Goal: Task Accomplishment & Management: Use online tool/utility

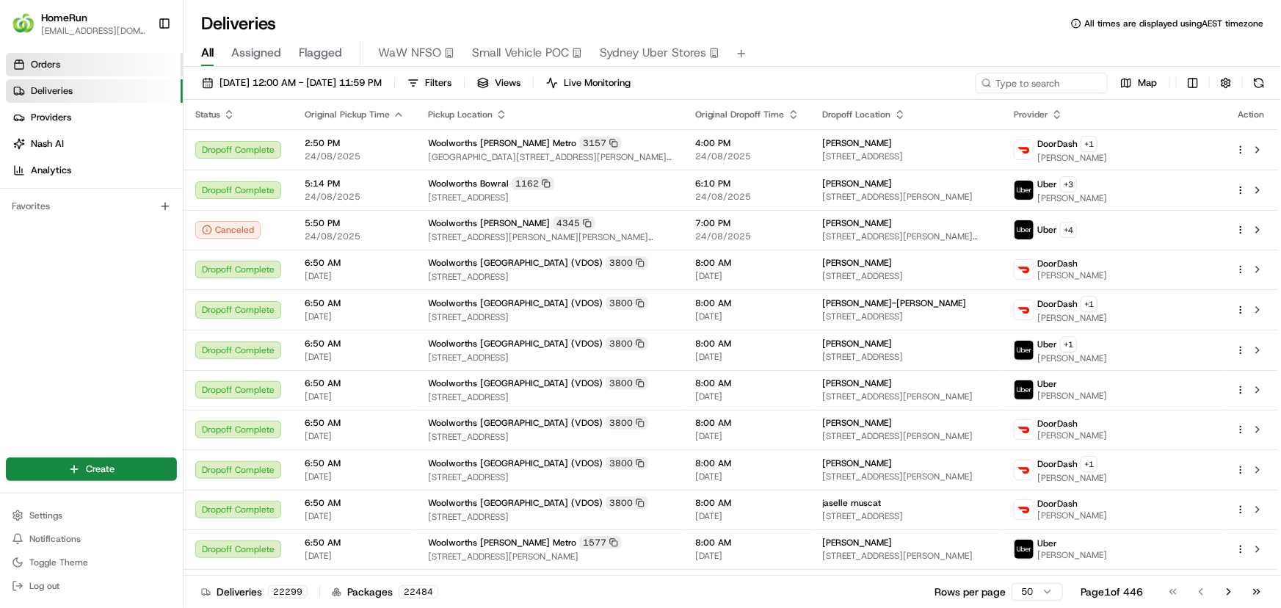
click at [93, 56] on link "Orders" at bounding box center [94, 64] width 177 height 23
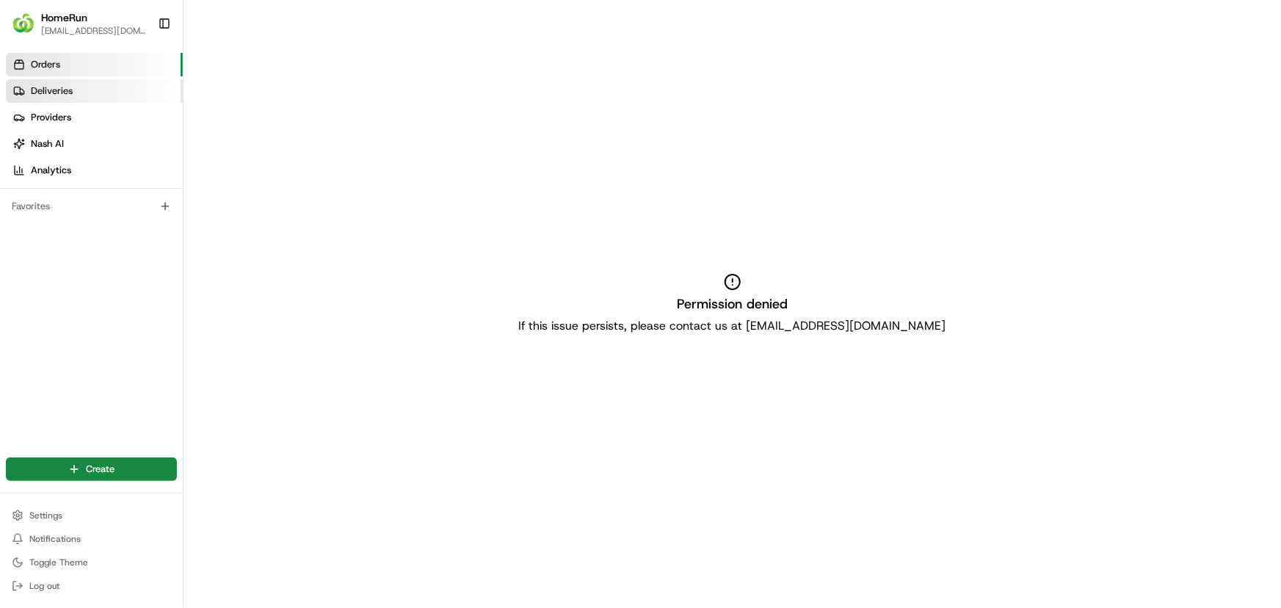
click at [87, 89] on link "Deliveries" at bounding box center [94, 90] width 177 height 23
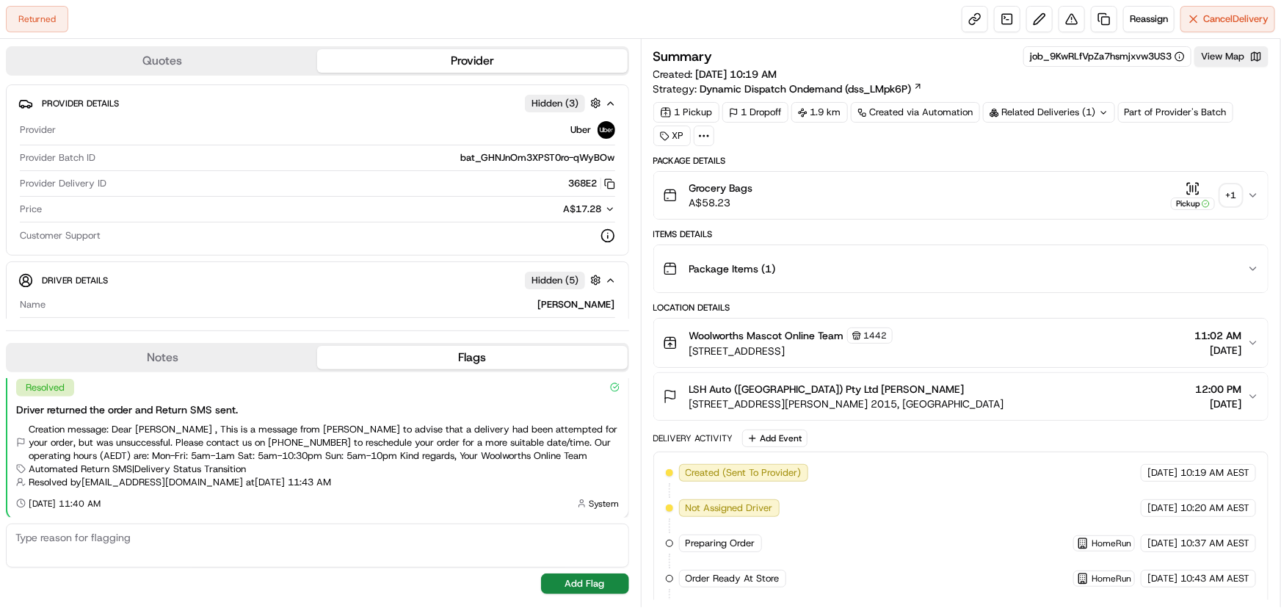
click at [1227, 191] on div "+ 1" at bounding box center [1231, 195] width 21 height 21
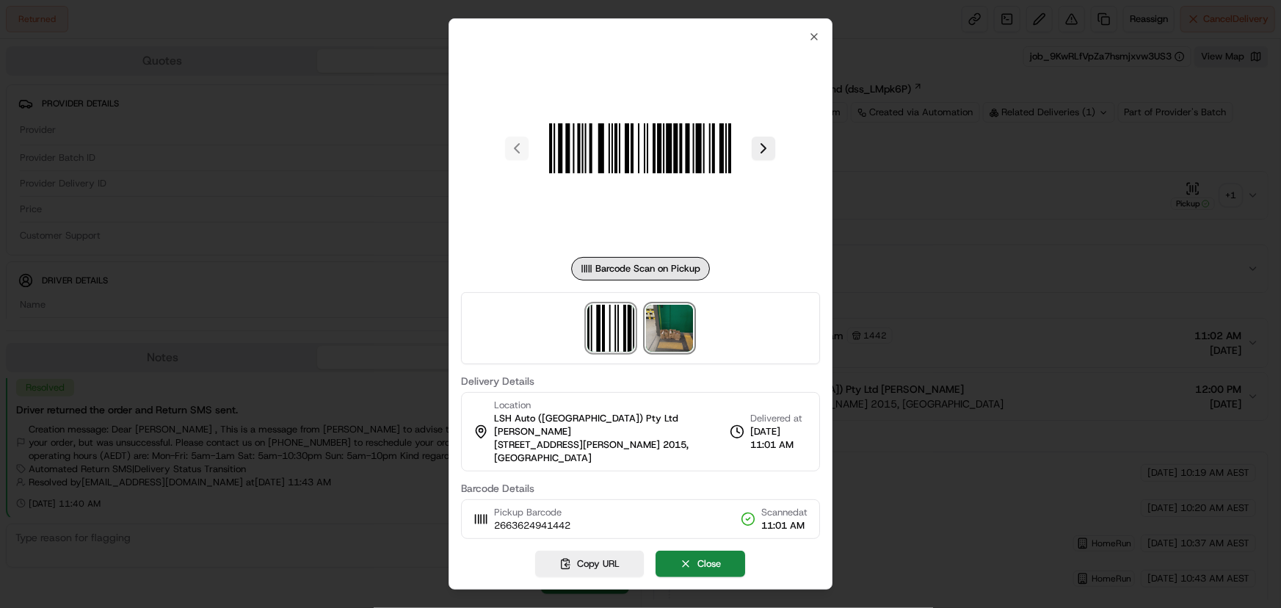
click at [679, 332] on img at bounding box center [670, 328] width 47 height 47
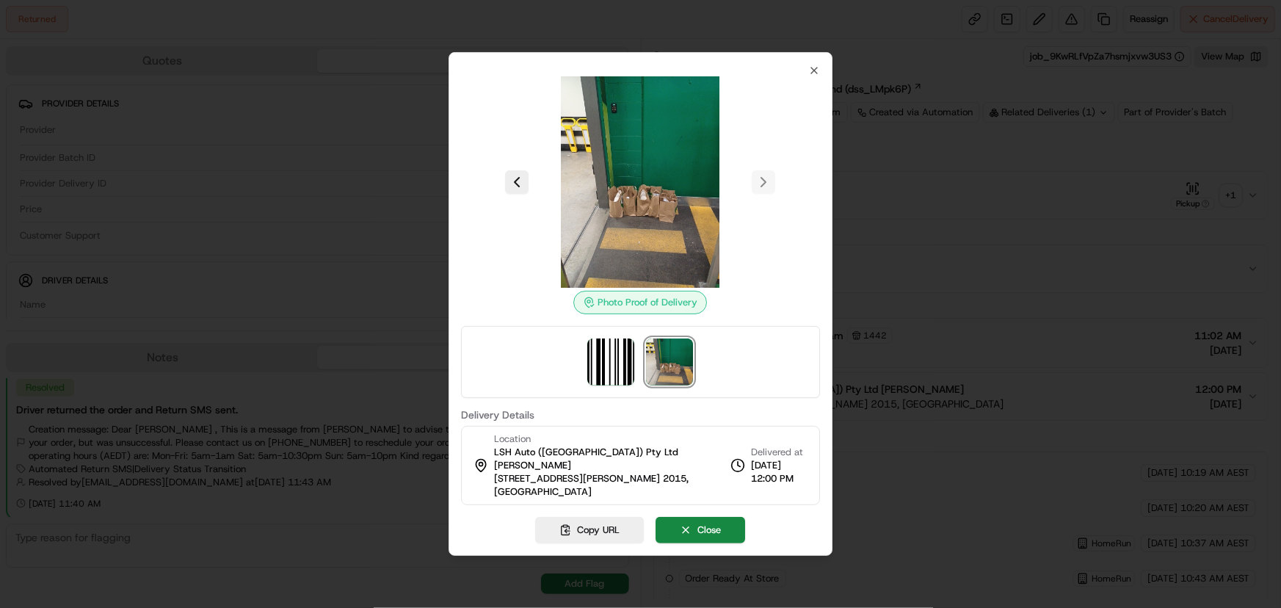
click at [390, 260] on div at bounding box center [640, 304] width 1281 height 608
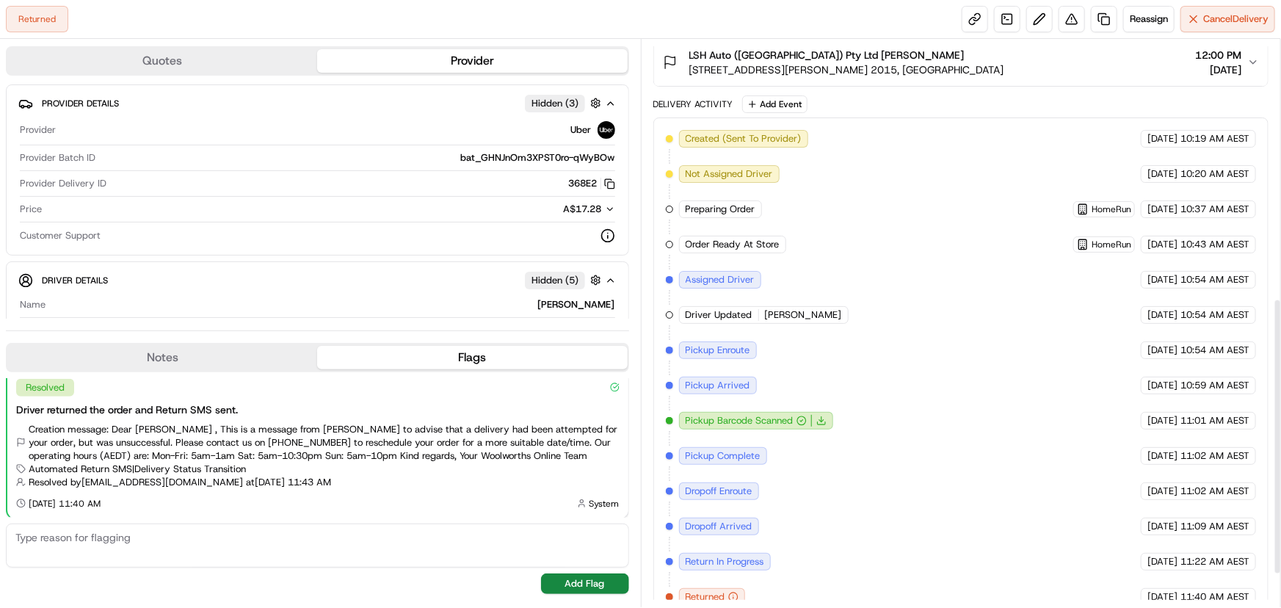
scroll to position [596, 0]
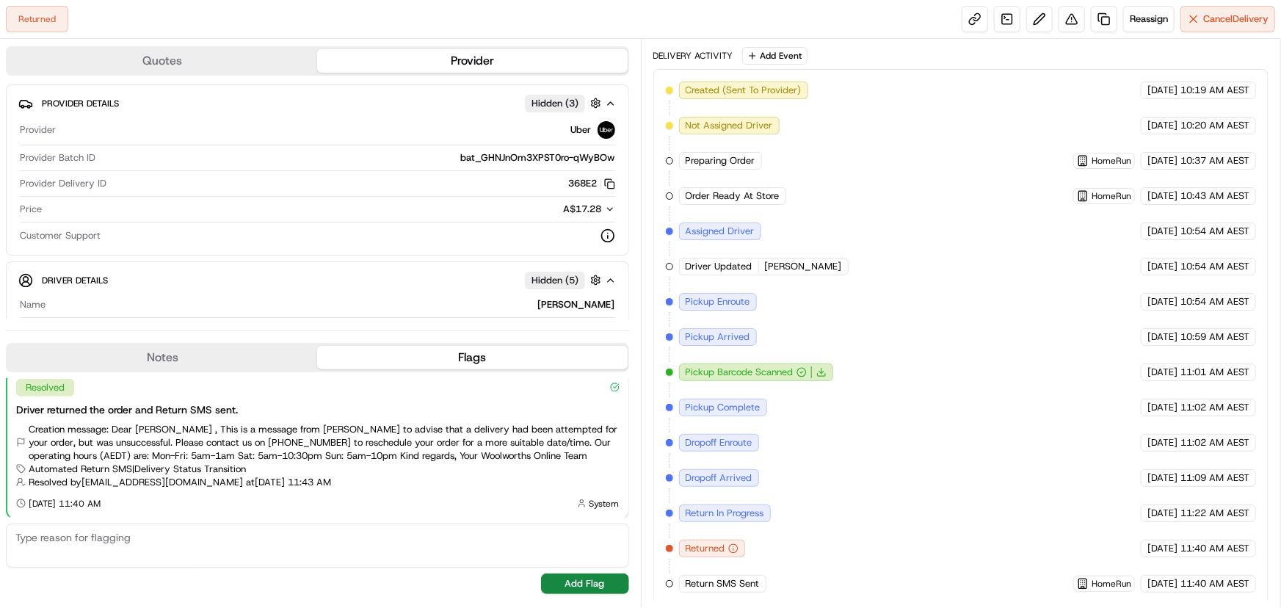
click at [1160, 45] on div "Summary job_9KwRLfVpZa7hsmjxvw3US3 View Map Created: [DATE] 10:19 AM Strategy: …" at bounding box center [961, 323] width 641 height 568
click at [1104, 21] on link at bounding box center [1104, 19] width 26 height 26
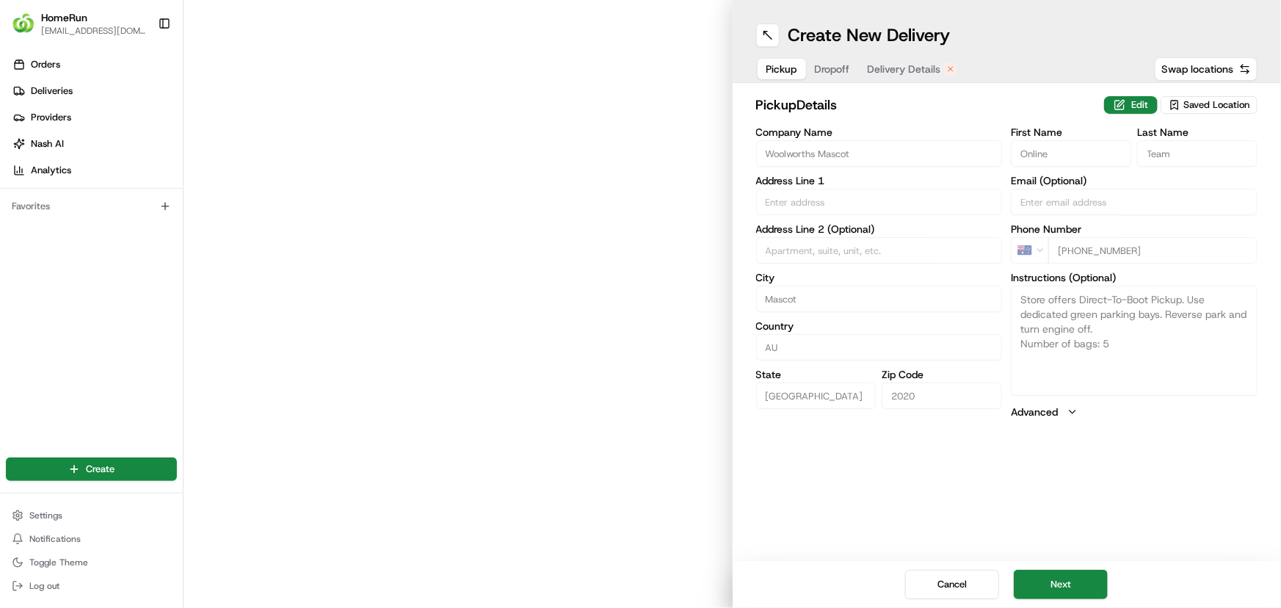
type input "[STREET_ADDRESS]"
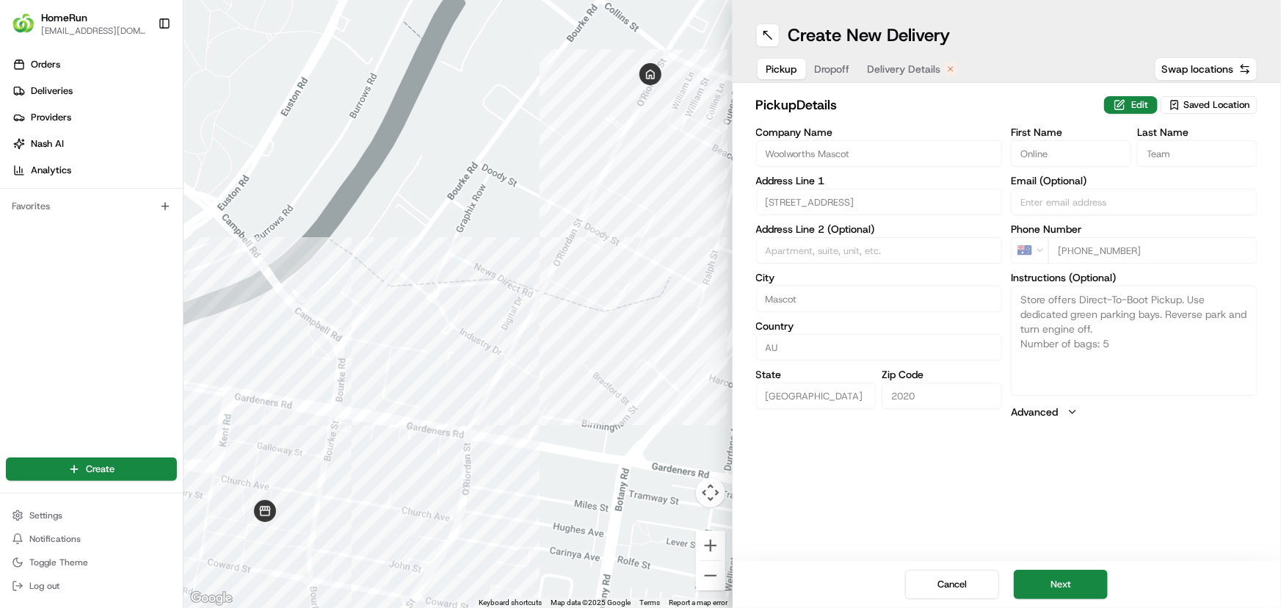
click at [833, 70] on span "Dropoff" at bounding box center [832, 69] width 35 height 15
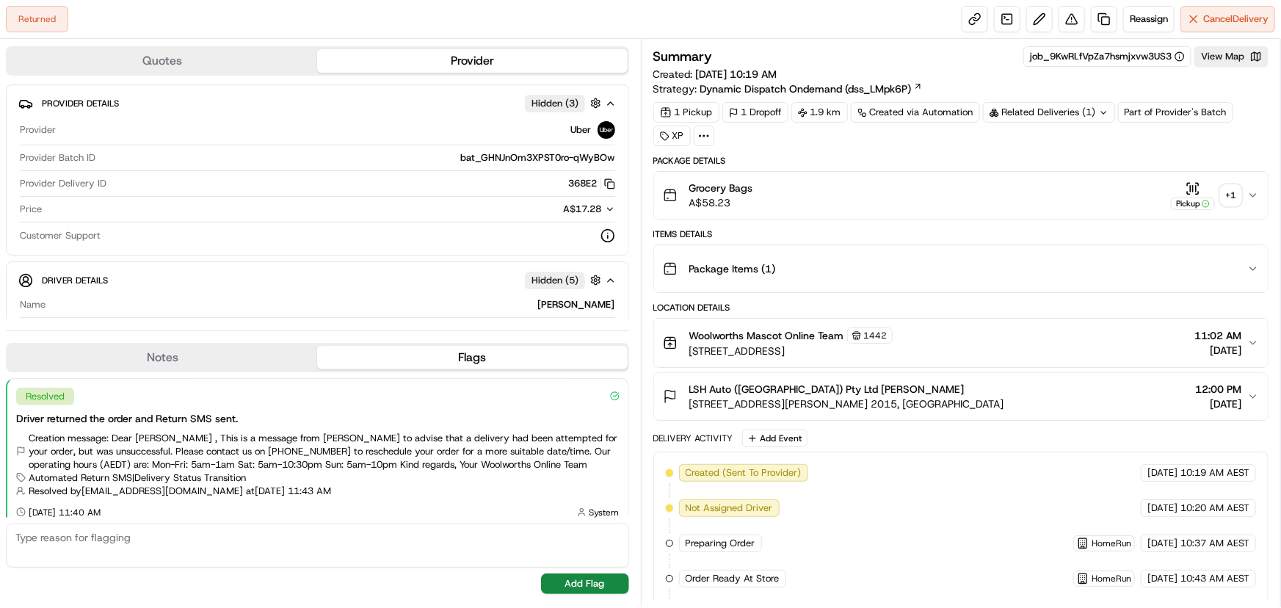
scroll to position [9, 0]
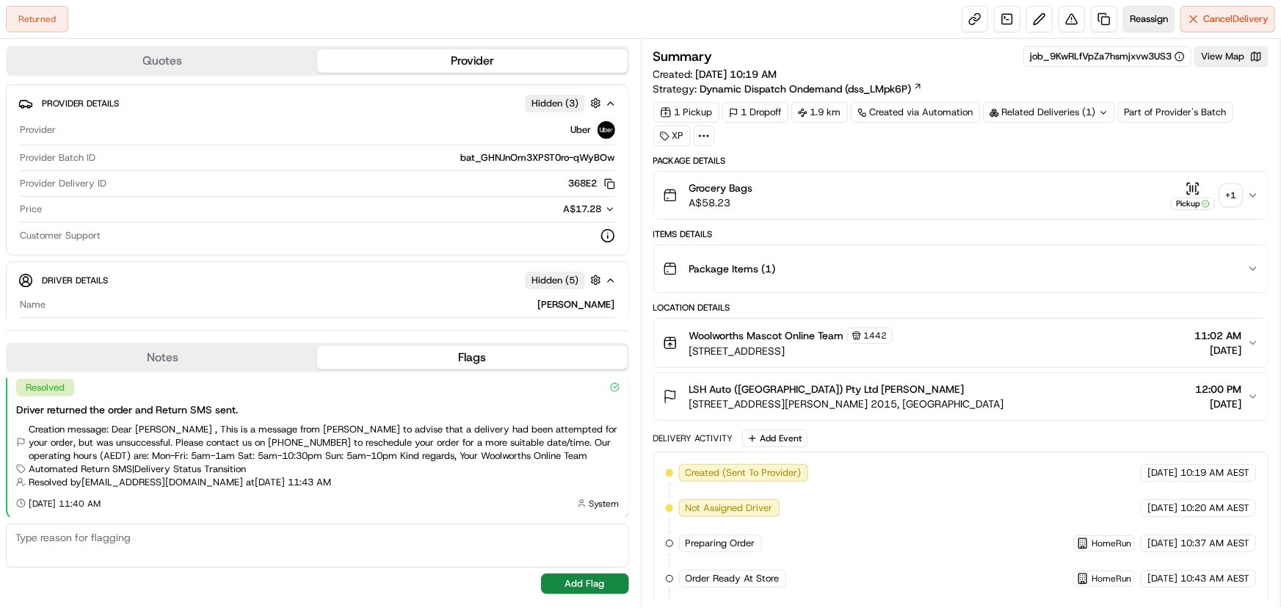
click at [1141, 16] on span "Reassign" at bounding box center [1149, 18] width 38 height 13
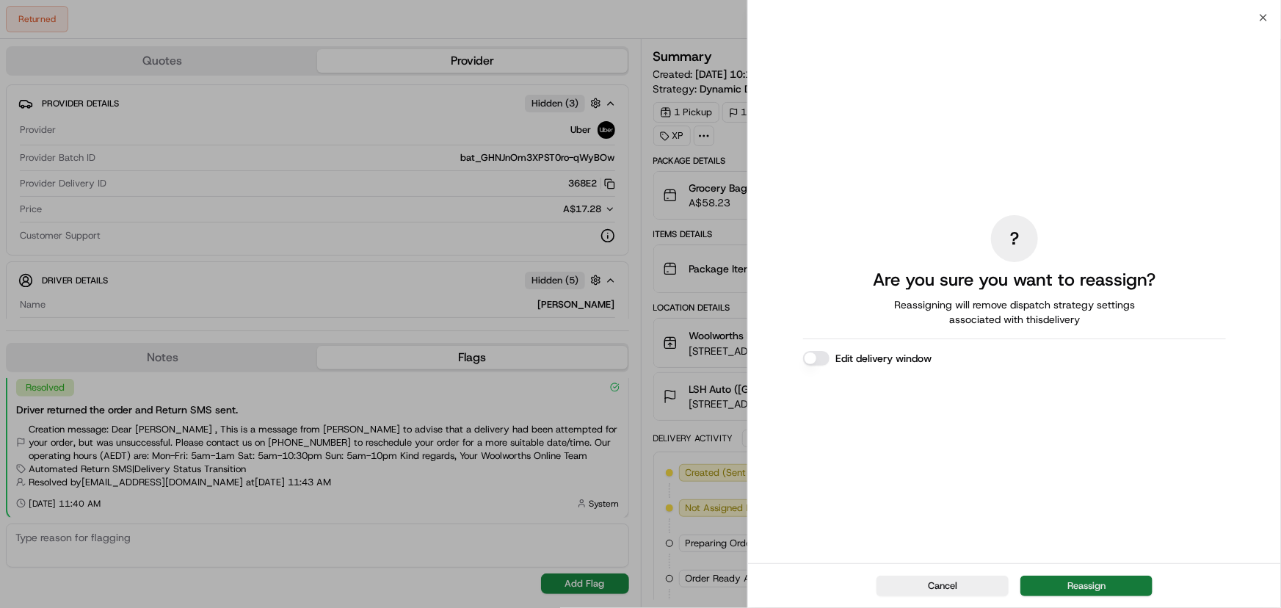
click at [1066, 584] on button "Reassign" at bounding box center [1086, 585] width 132 height 21
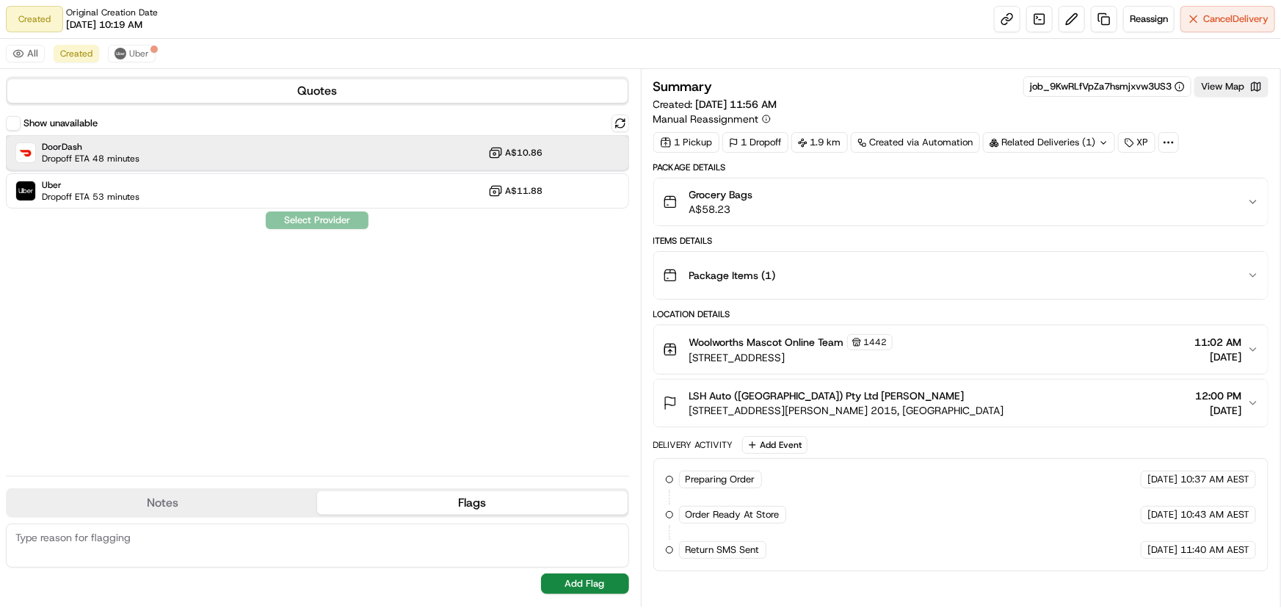
click at [198, 156] on div "DoorDash Dropoff ETA 48 minutes A$10.86" at bounding box center [317, 152] width 623 height 35
click at [242, 506] on button "Notes" at bounding box center [162, 502] width 310 height 23
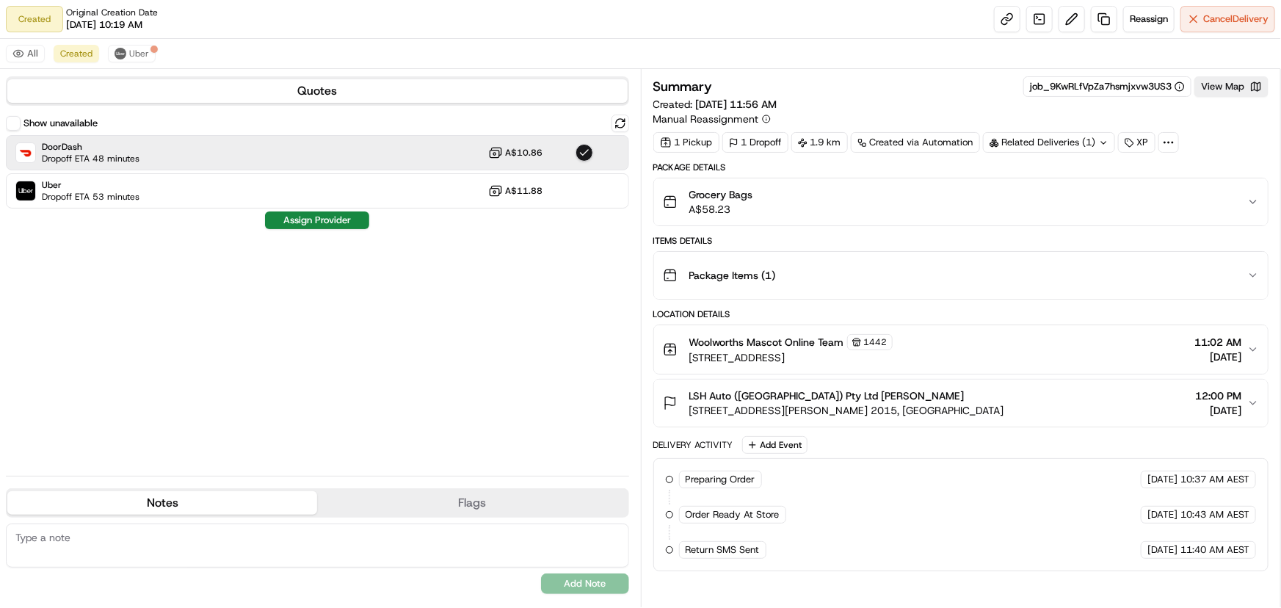
drag, startPoint x: 155, startPoint y: 537, endPoint x: 172, endPoint y: 536, distance: 16.9
click at [156, 536] on textarea at bounding box center [317, 545] width 623 height 44
paste textarea "DELIVER TO MERCEDES-BENZ SHOWROOM, MAIN RECEPTION. PARK IN [GEOGRAPHIC_DATA] TO…"
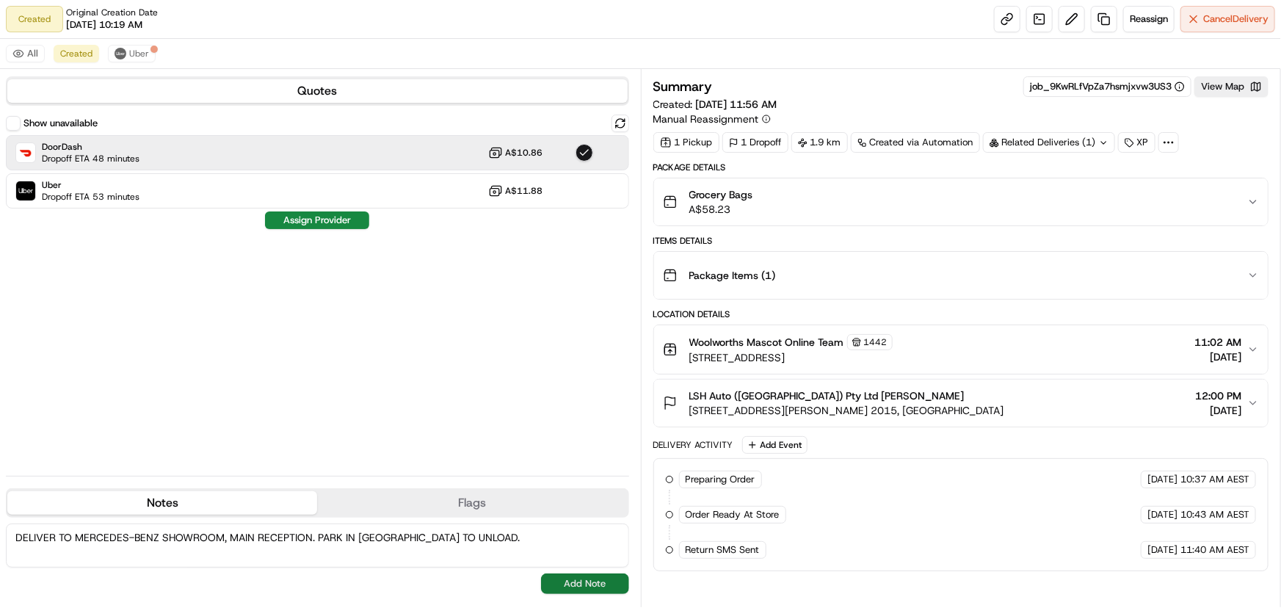
type textarea "DELIVER TO MERCEDES-BENZ SHOWROOM, MAIN RECEPTION. PARK IN [GEOGRAPHIC_DATA] TO…"
click at [567, 582] on button "Add Note" at bounding box center [585, 583] width 88 height 21
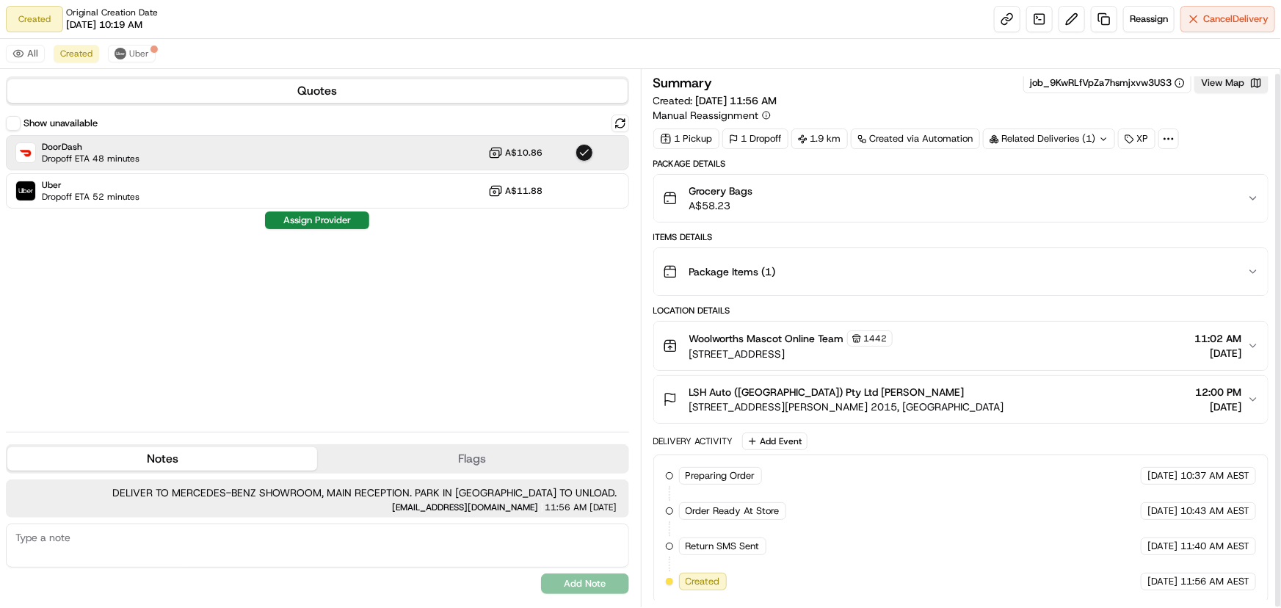
scroll to position [4, 0]
click at [338, 222] on button "Assign Provider" at bounding box center [317, 220] width 104 height 18
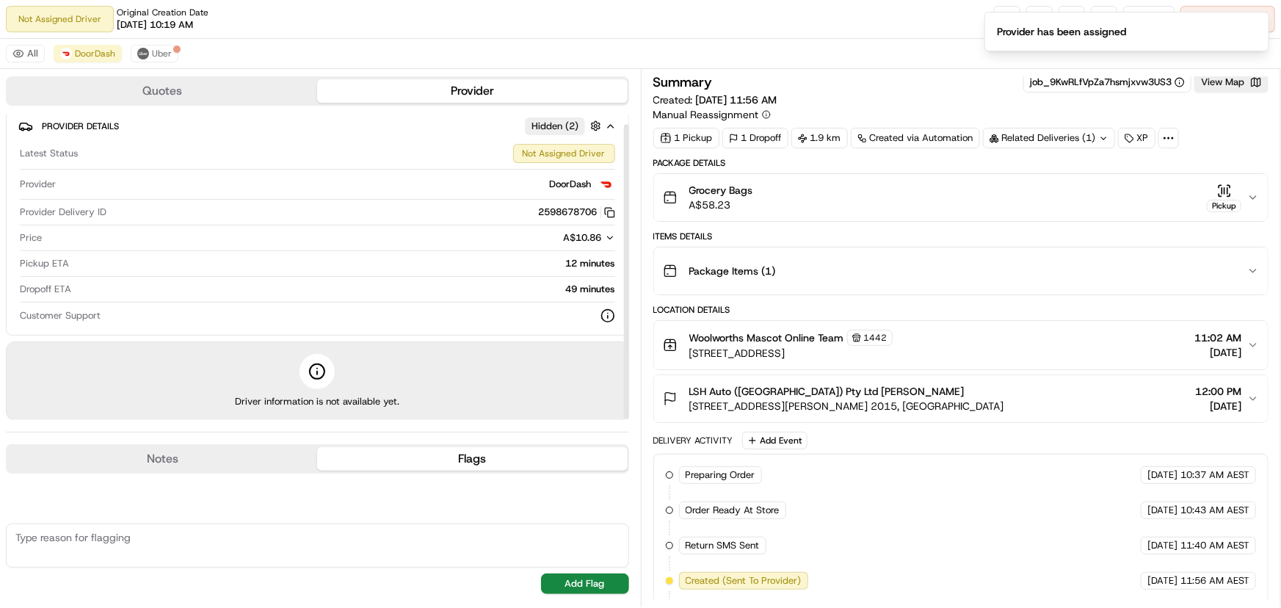
scroll to position [10, 0]
drag, startPoint x: 627, startPoint y: 272, endPoint x: 628, endPoint y: 295, distance: 23.5
click at [628, 295] on div at bounding box center [626, 271] width 5 height 295
